Goal: Task Accomplishment & Management: Manage account settings

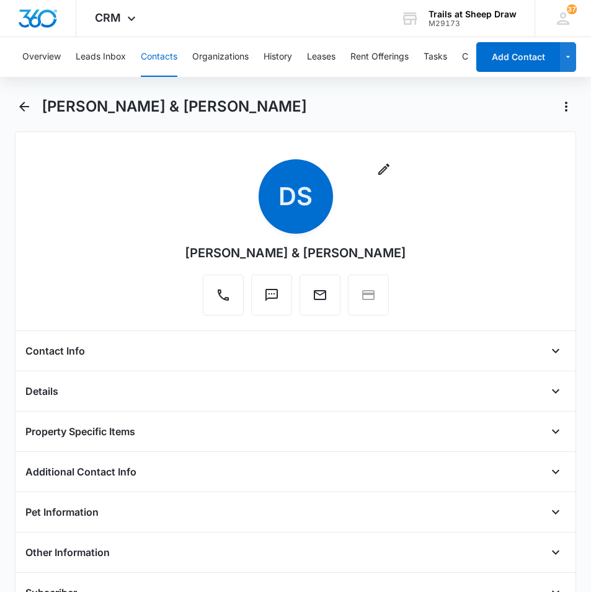
click at [151, 203] on div "Remove DS [PERSON_NAME] & [PERSON_NAME]" at bounding box center [295, 239] width 540 height 161
click at [25, 100] on icon "Back" at bounding box center [24, 106] width 15 height 15
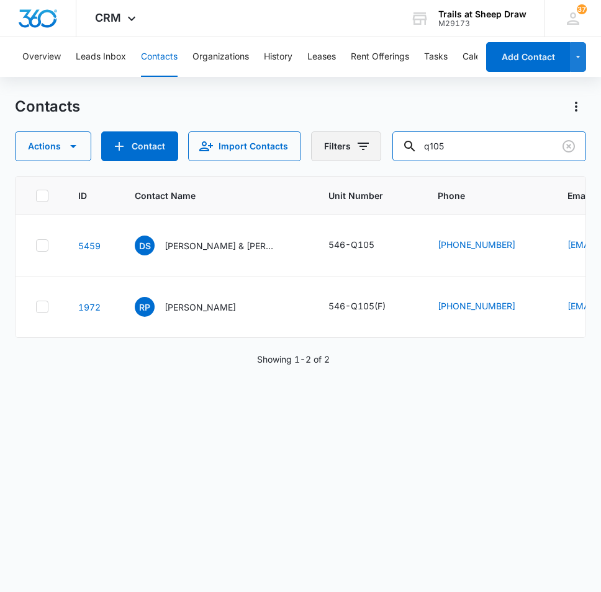
drag, startPoint x: 507, startPoint y: 148, endPoint x: 321, endPoint y: 150, distance: 186.7
click at [321, 150] on div "Actions Contact Import Contacts Filters q105" at bounding box center [300, 147] width 571 height 30
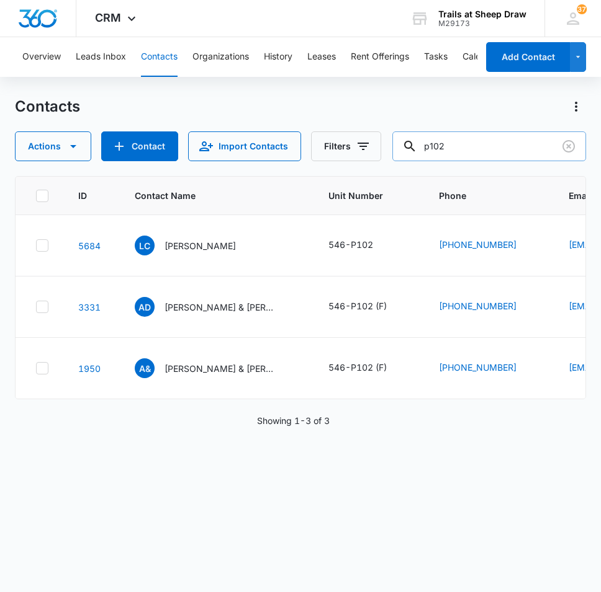
click at [458, 148] on input "p102" at bounding box center [489, 147] width 194 height 30
type input "p202"
click at [244, 248] on p "[PERSON_NAME] & [PERSON_NAME]" at bounding box center [220, 245] width 112 height 13
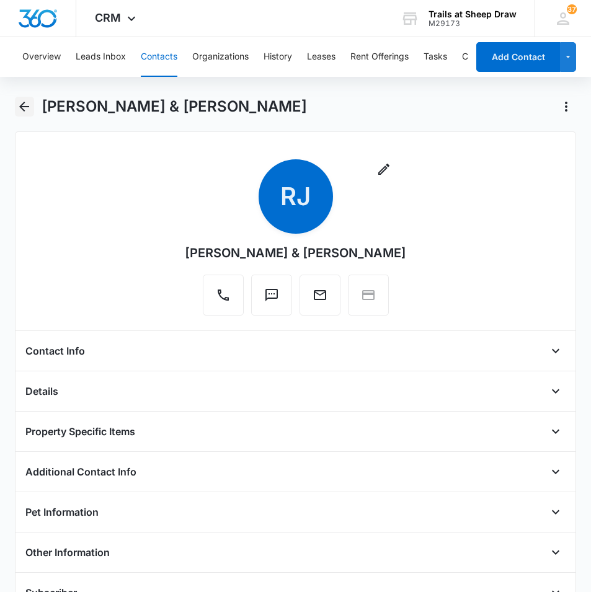
click at [31, 110] on icon "Back" at bounding box center [24, 106] width 15 height 15
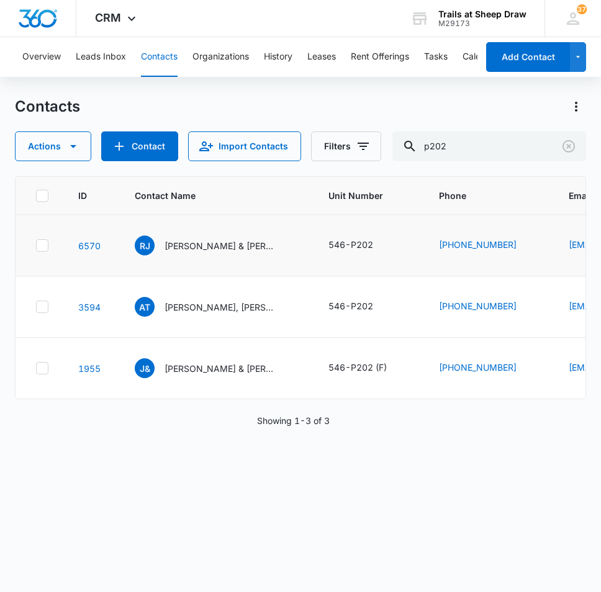
drag, startPoint x: 223, startPoint y: 248, endPoint x: 267, endPoint y: 262, distance: 45.9
click at [223, 247] on p "[PERSON_NAME] & [PERSON_NAME]" at bounding box center [220, 245] width 112 height 13
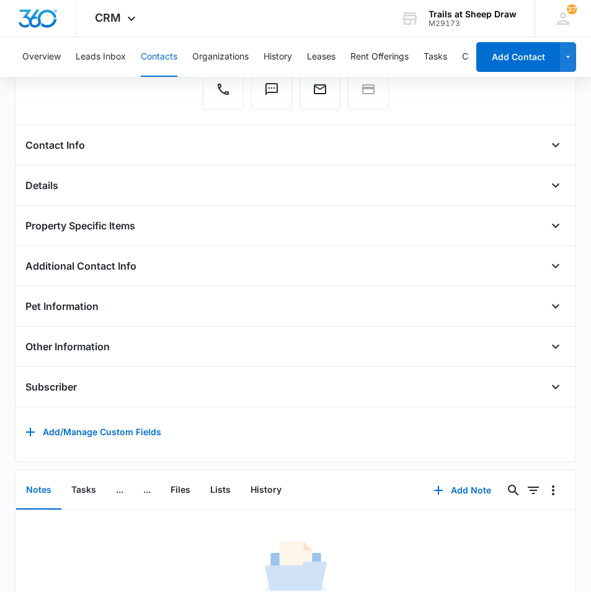
scroll to position [308, 0]
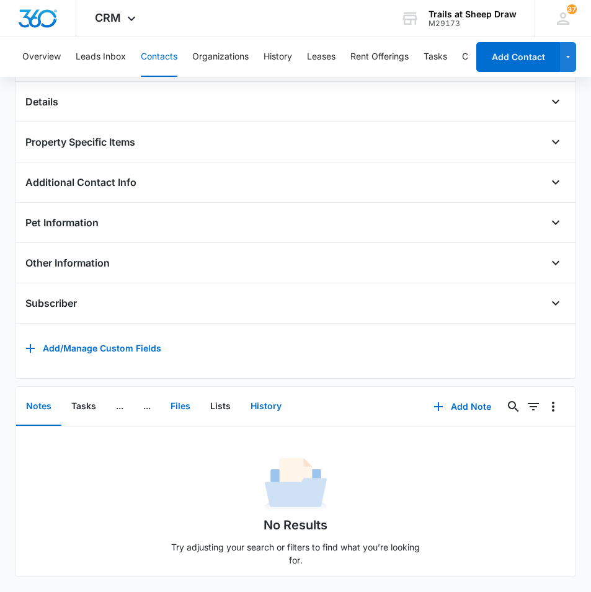
drag, startPoint x: 183, startPoint y: 398, endPoint x: 248, endPoint y: 401, distance: 64.6
click at [182, 398] on button "Files" at bounding box center [181, 407] width 40 height 38
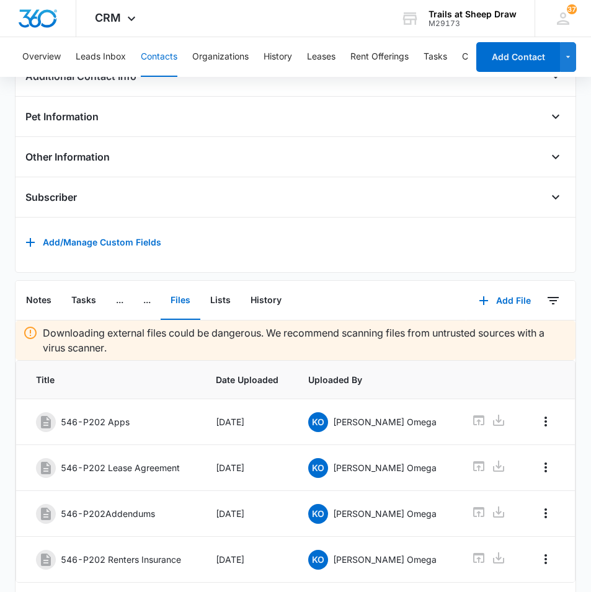
scroll to position [449, 0]
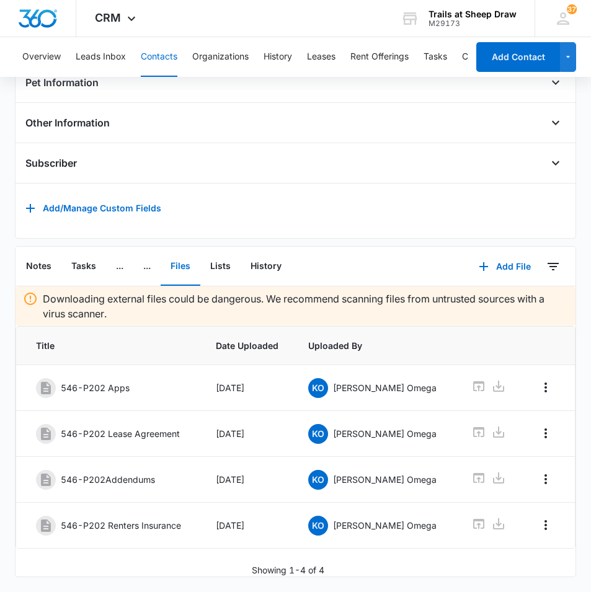
drag, startPoint x: 190, startPoint y: 566, endPoint x: 194, endPoint y: 558, distance: 8.9
click at [187, 567] on div "Showing 1-4 of 4" at bounding box center [296, 570] width 560 height 13
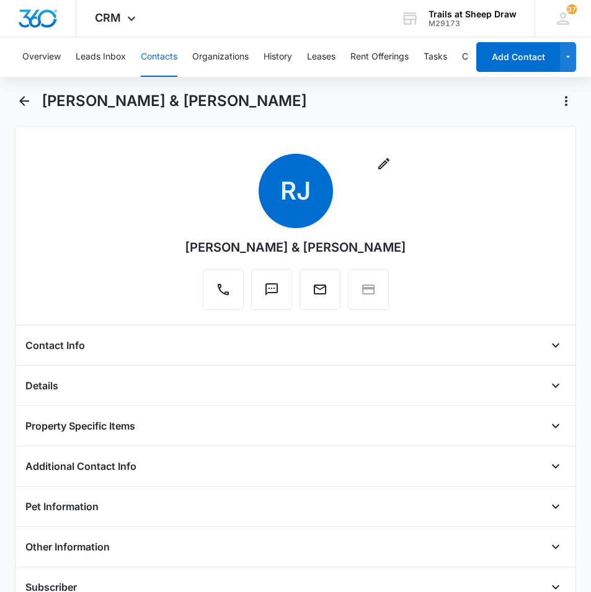
scroll to position [0, 0]
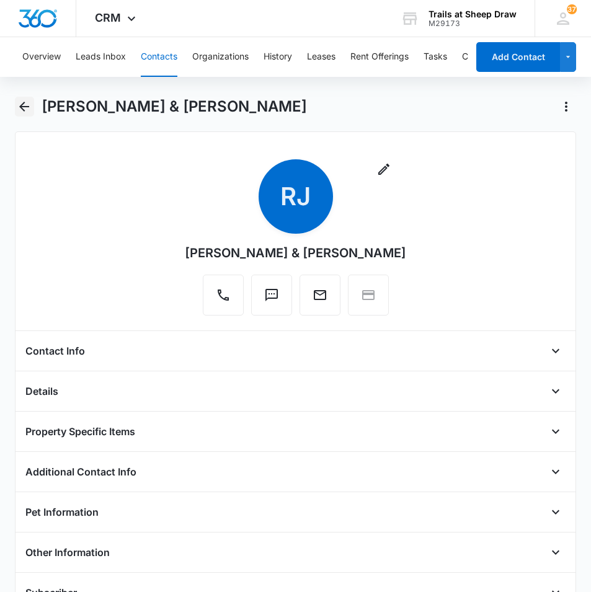
click at [26, 109] on icon "Back" at bounding box center [24, 106] width 15 height 15
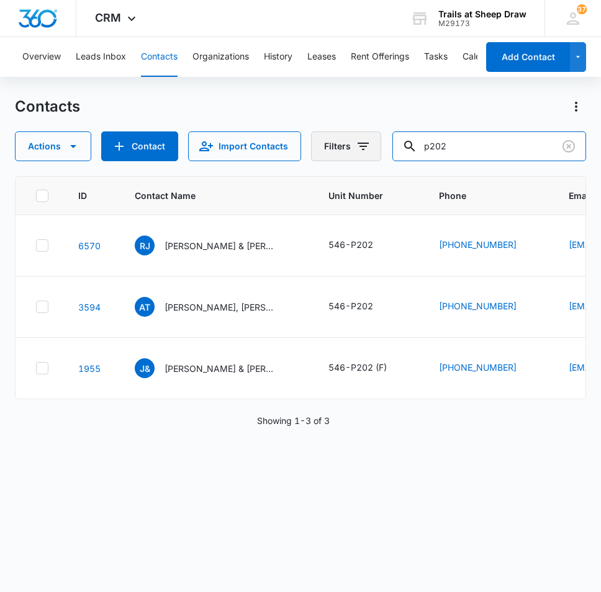
drag, startPoint x: 344, startPoint y: 158, endPoint x: 321, endPoint y: 154, distance: 23.4
click at [321, 158] on div "Actions Contact Import Contacts Filters p202" at bounding box center [300, 147] width 571 height 30
type input "i102"
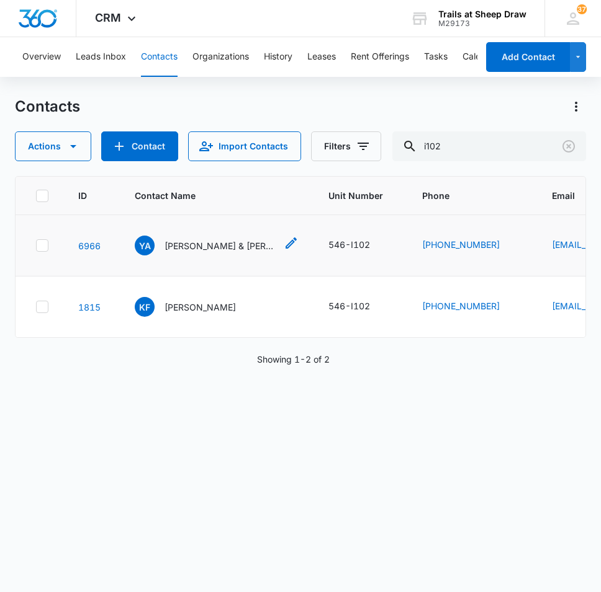
click at [200, 246] on p "[PERSON_NAME] & [PERSON_NAME]" at bounding box center [220, 245] width 112 height 13
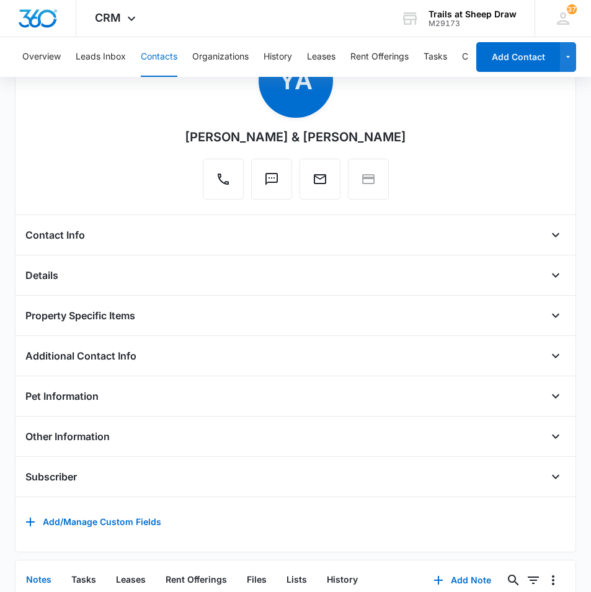
scroll to position [308, 0]
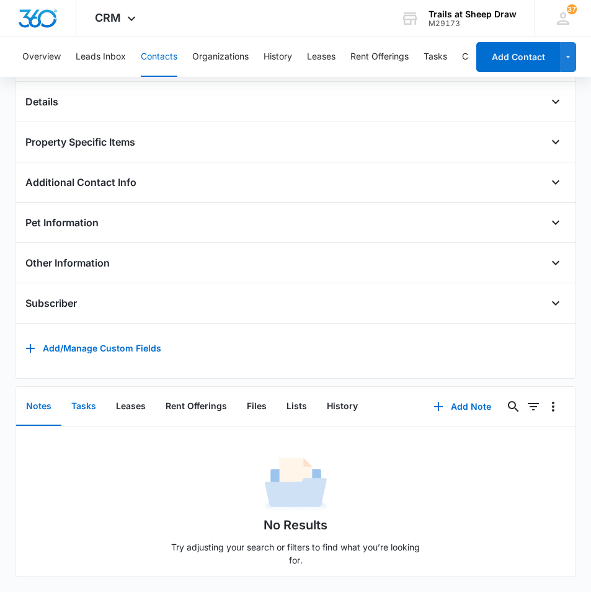
click at [79, 400] on button "Tasks" at bounding box center [83, 407] width 45 height 38
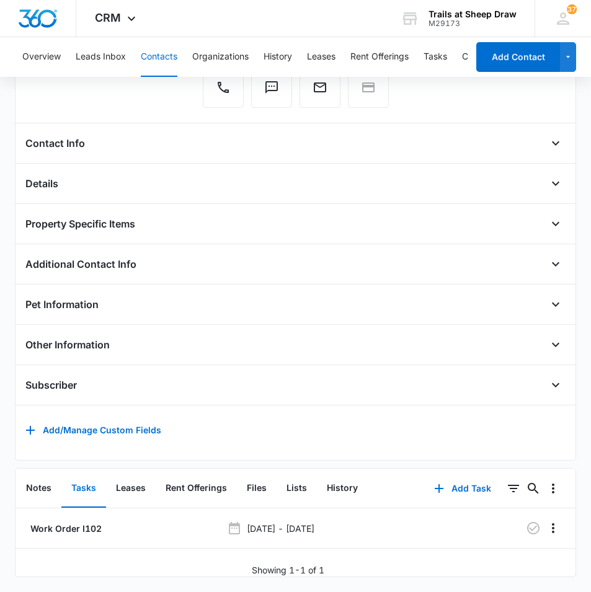
scroll to position [226, 0]
click at [546, 521] on icon "Overflow Menu" at bounding box center [553, 528] width 15 height 15
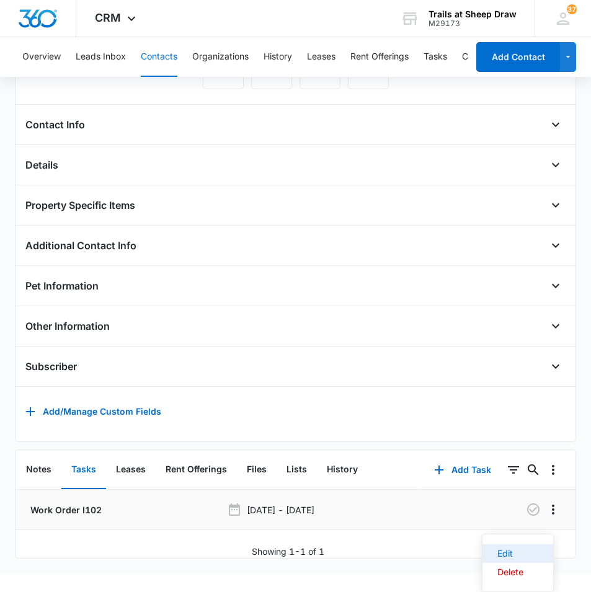
click at [504, 550] on div "Edit" at bounding box center [511, 554] width 26 height 9
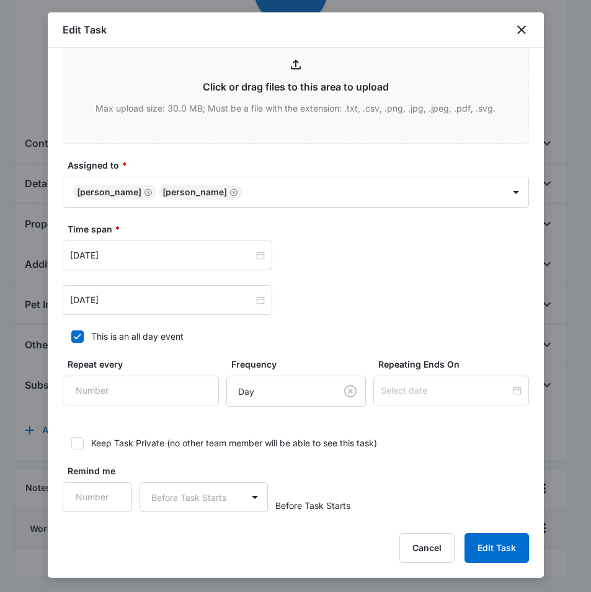
scroll to position [558, 0]
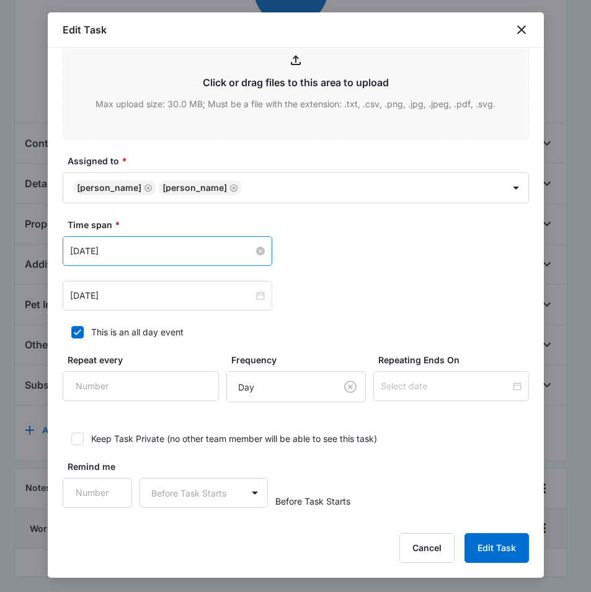
click at [223, 252] on input "[DATE]" at bounding box center [162, 251] width 184 height 14
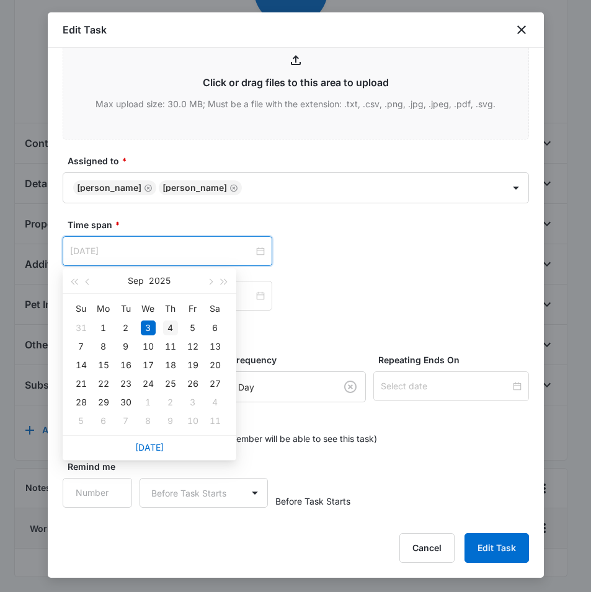
type input "[DATE]"
drag, startPoint x: 172, startPoint y: 333, endPoint x: 171, endPoint y: 325, distance: 8.1
click at [172, 333] on div "4" at bounding box center [170, 328] width 15 height 15
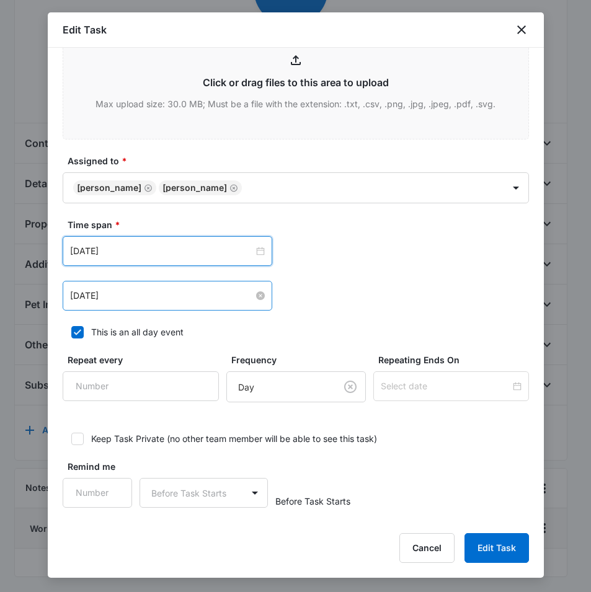
click at [172, 300] on input "[DATE]" at bounding box center [162, 296] width 184 height 14
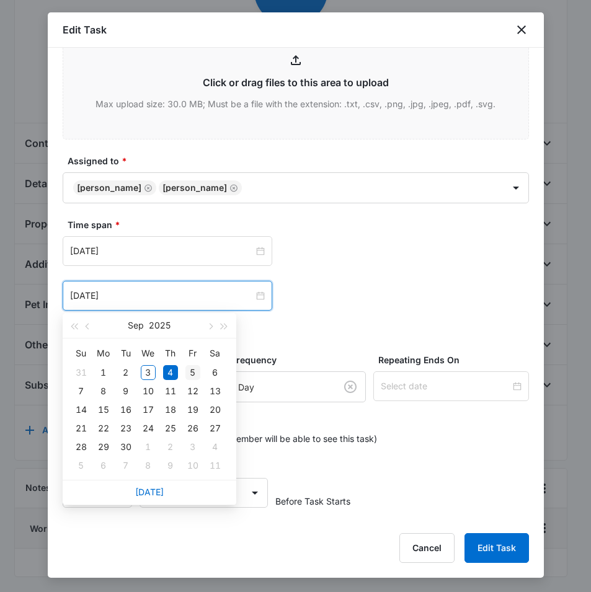
type input "[DATE]"
click at [199, 371] on div "5" at bounding box center [192, 372] width 15 height 15
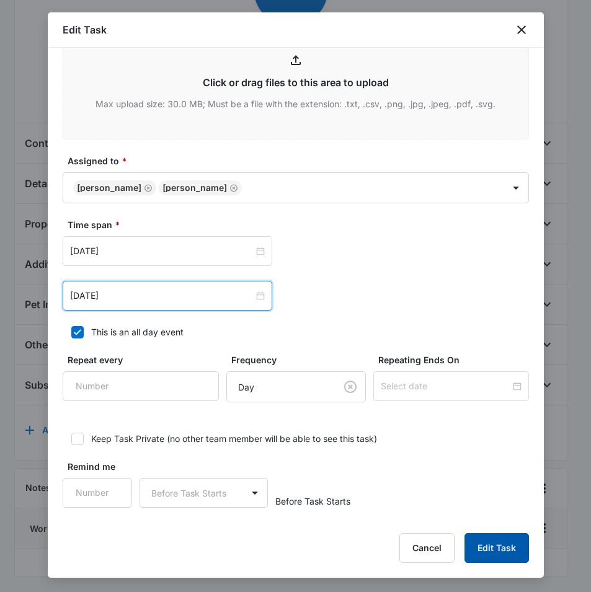
click at [499, 547] on button "Edit Task" at bounding box center [497, 549] width 65 height 30
